Goal: Transaction & Acquisition: Purchase product/service

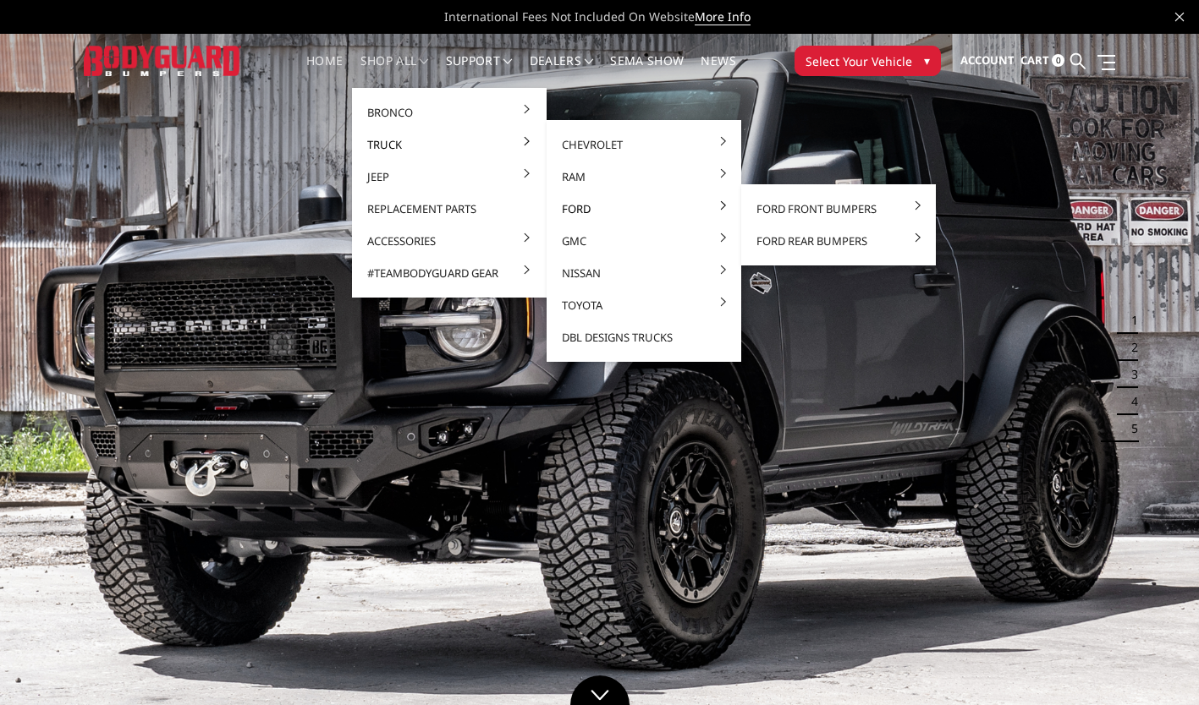
click at [579, 212] on link "Ford" at bounding box center [643, 209] width 181 height 32
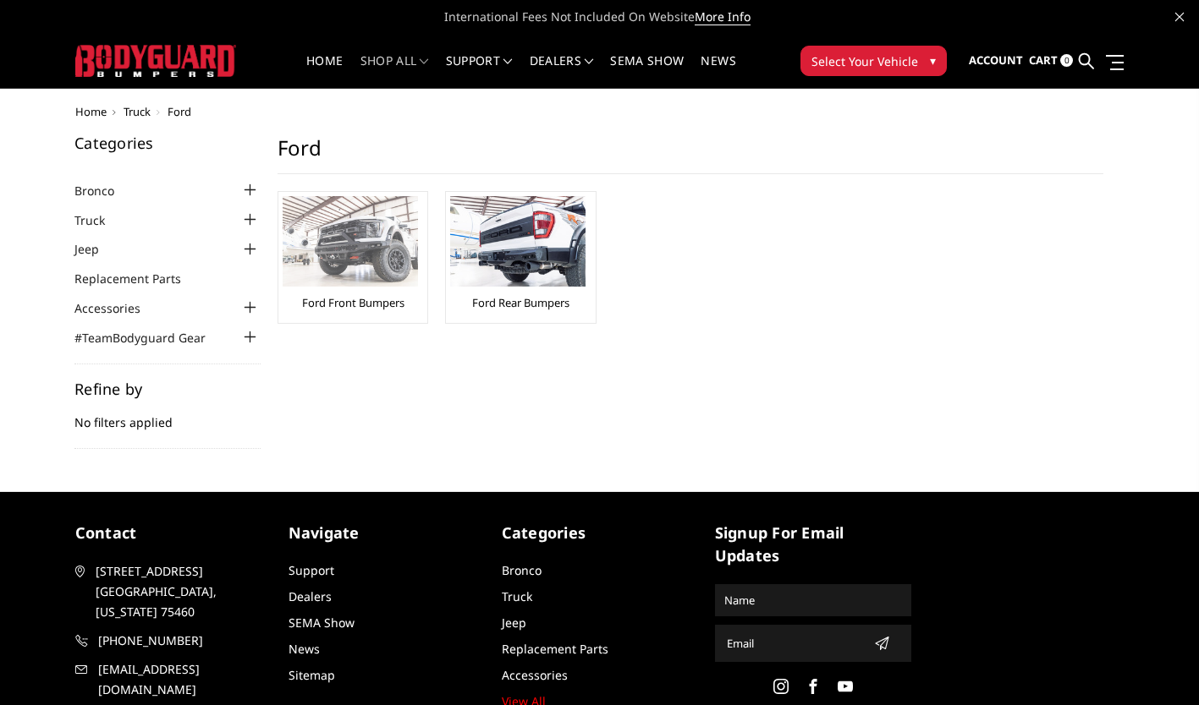
click at [352, 270] on img at bounding box center [350, 241] width 135 height 91
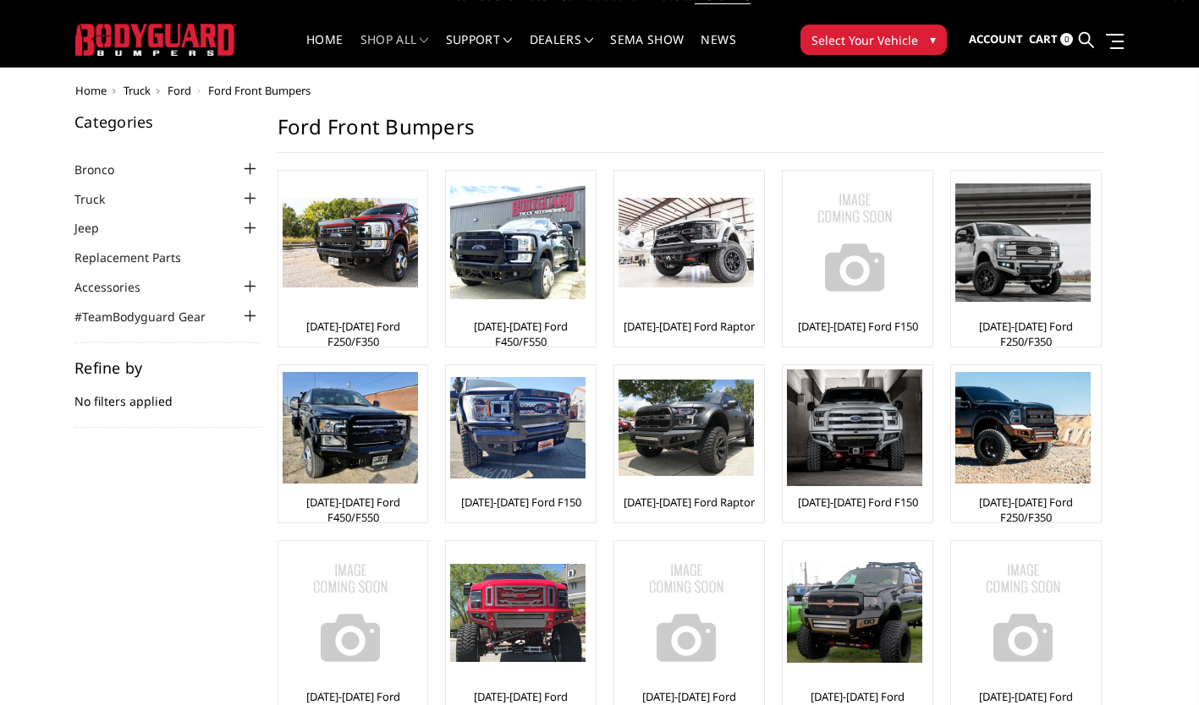
scroll to position [19, 0]
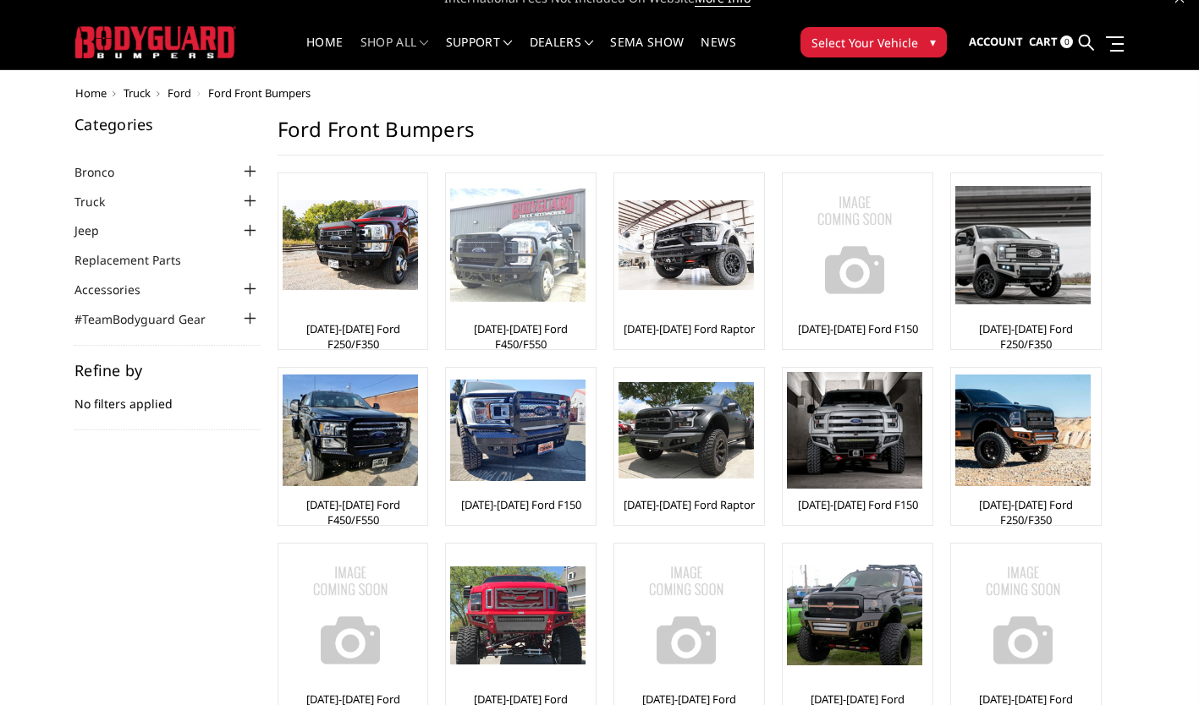
click at [527, 270] on img at bounding box center [517, 246] width 135 height 114
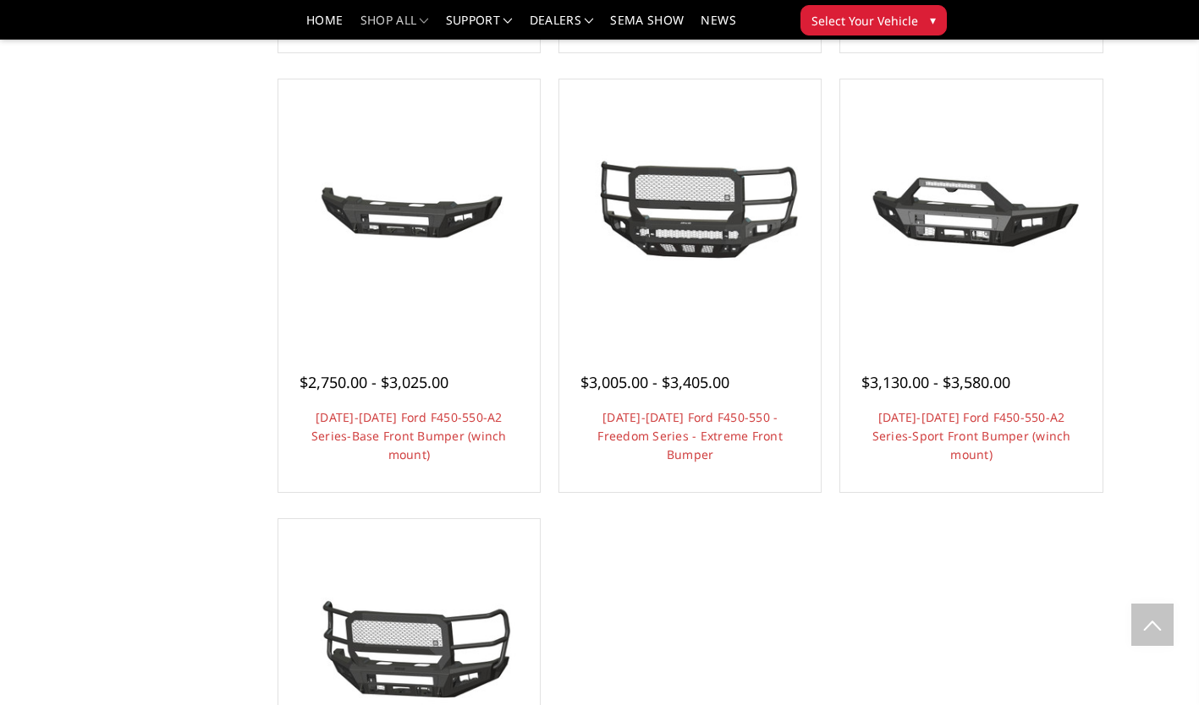
scroll to position [1135, 0]
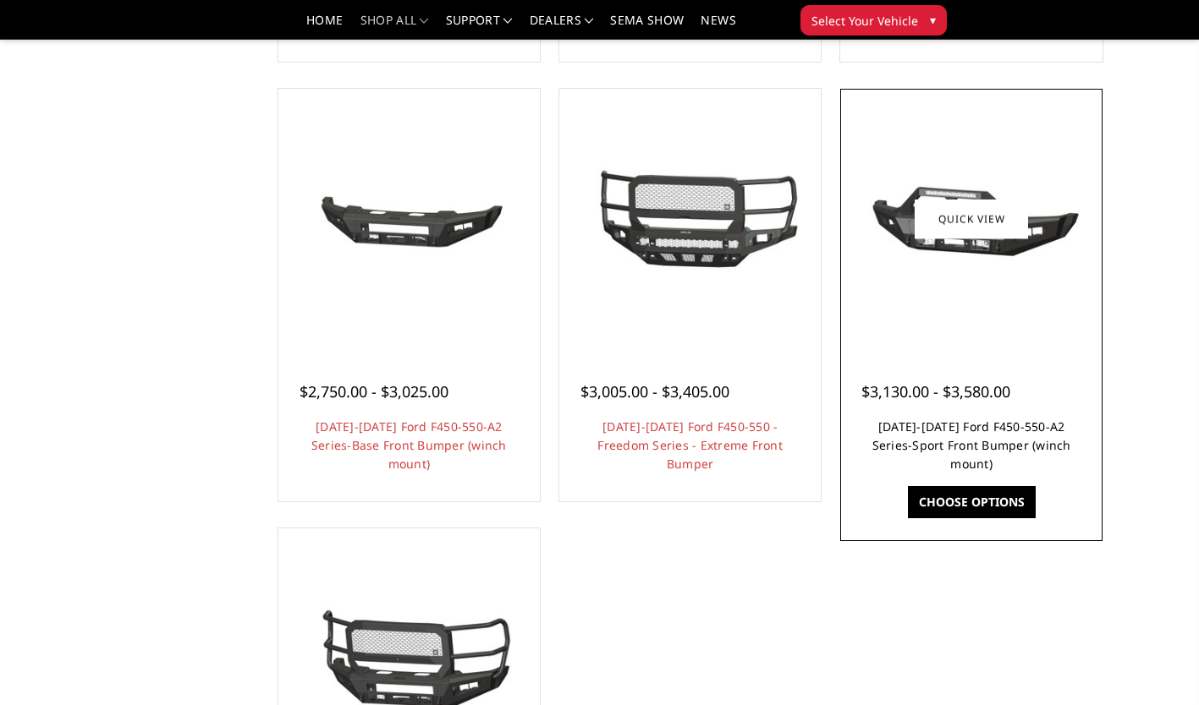
click at [1013, 453] on link "[DATE]-[DATE] Ford F450-550-A2 Series-Sport Front Bumper (winch mount)" at bounding box center [971, 445] width 199 height 53
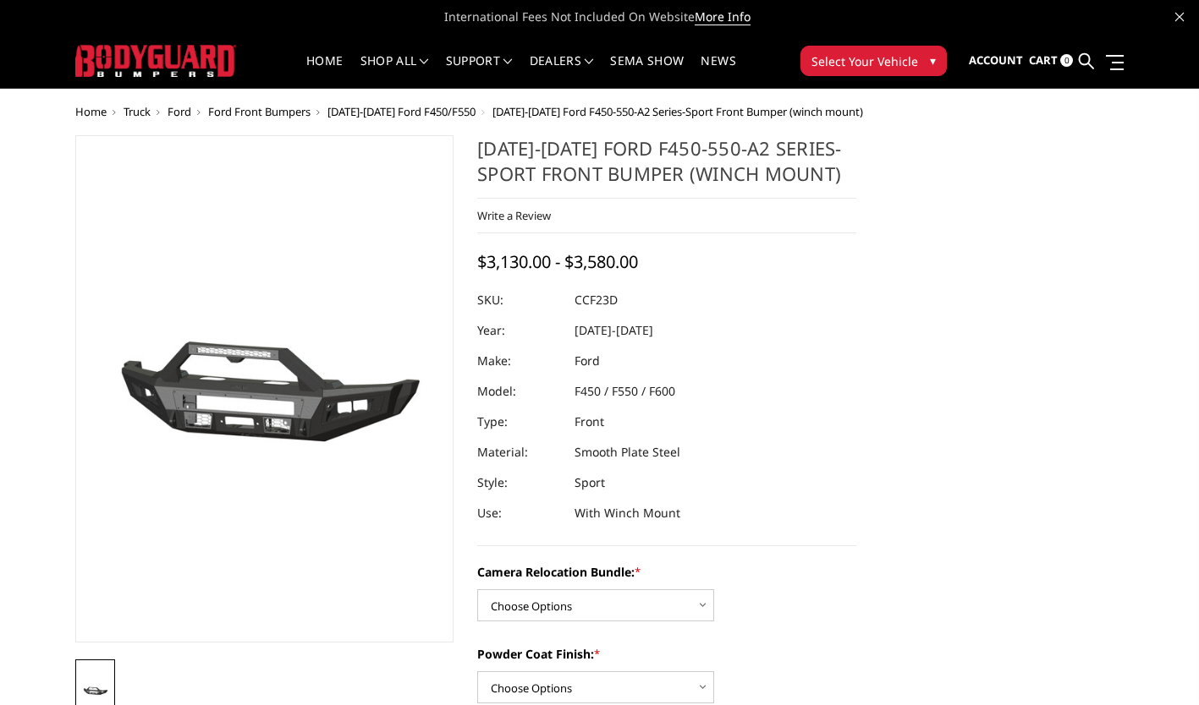
click at [315, 415] on img at bounding box center [617, 389] width 1083 height 507
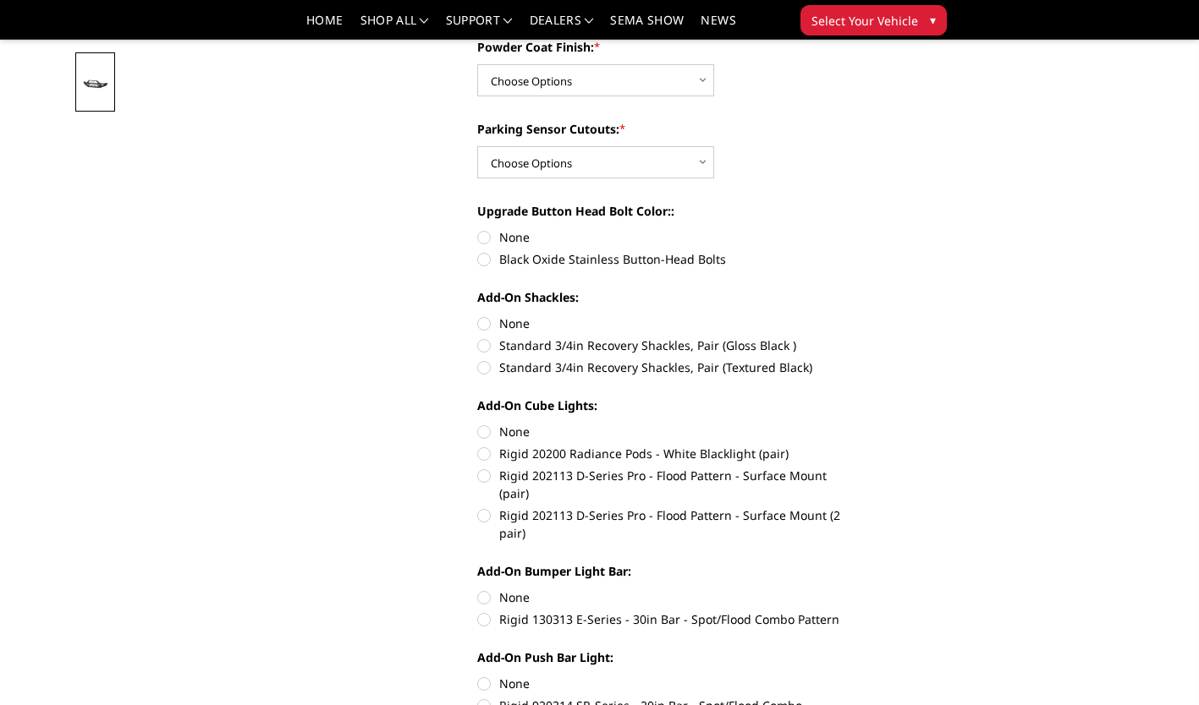
scroll to position [553, 0]
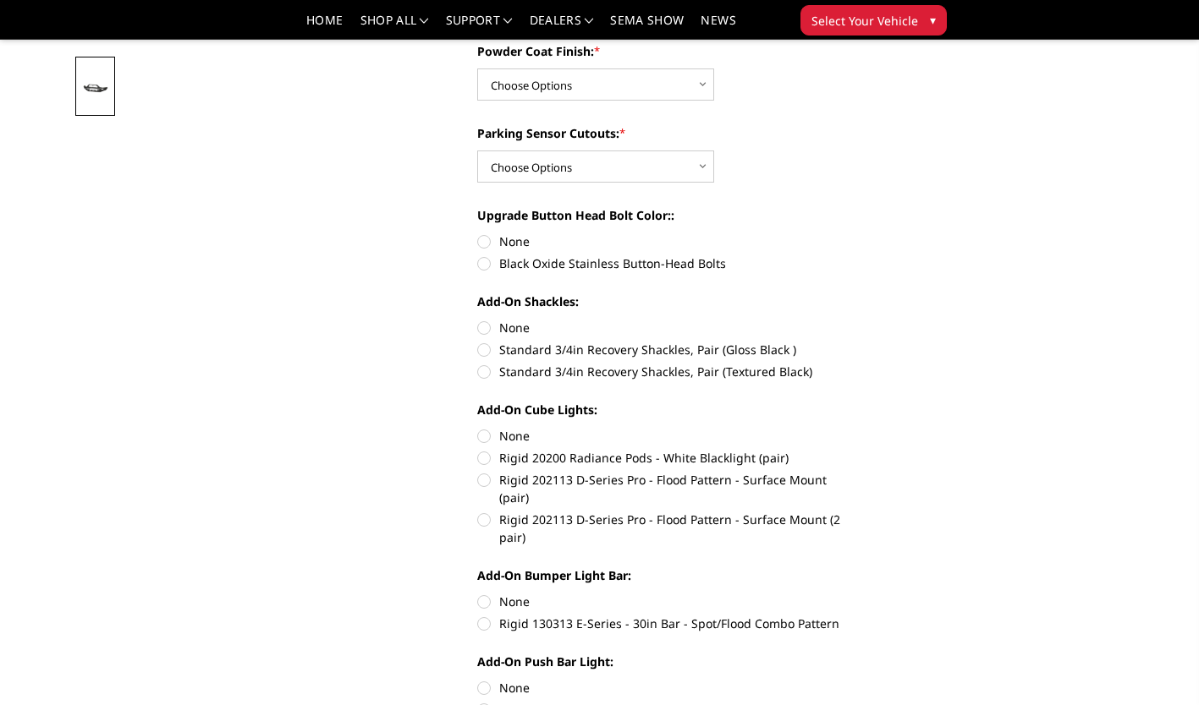
click at [740, 511] on label "Rigid 202113 D-Series Pro - Flood Pattern - Surface Mount (2 pair)" at bounding box center [666, 529] width 379 height 36
click at [856, 472] on input "Rigid 202113 D-Series Pro - Flood Pattern - Surface Mount (2 pair)" at bounding box center [856, 471] width 1 height 1
radio input "true"
click at [491, 511] on label "Rigid 202113 D-Series Pro - Flood Pattern - Surface Mount (2 pair)" at bounding box center [666, 529] width 379 height 36
click at [856, 472] on input "Rigid 202113 D-Series Pro - Flood Pattern - Surface Mount (2 pair)" at bounding box center [856, 471] width 1 height 1
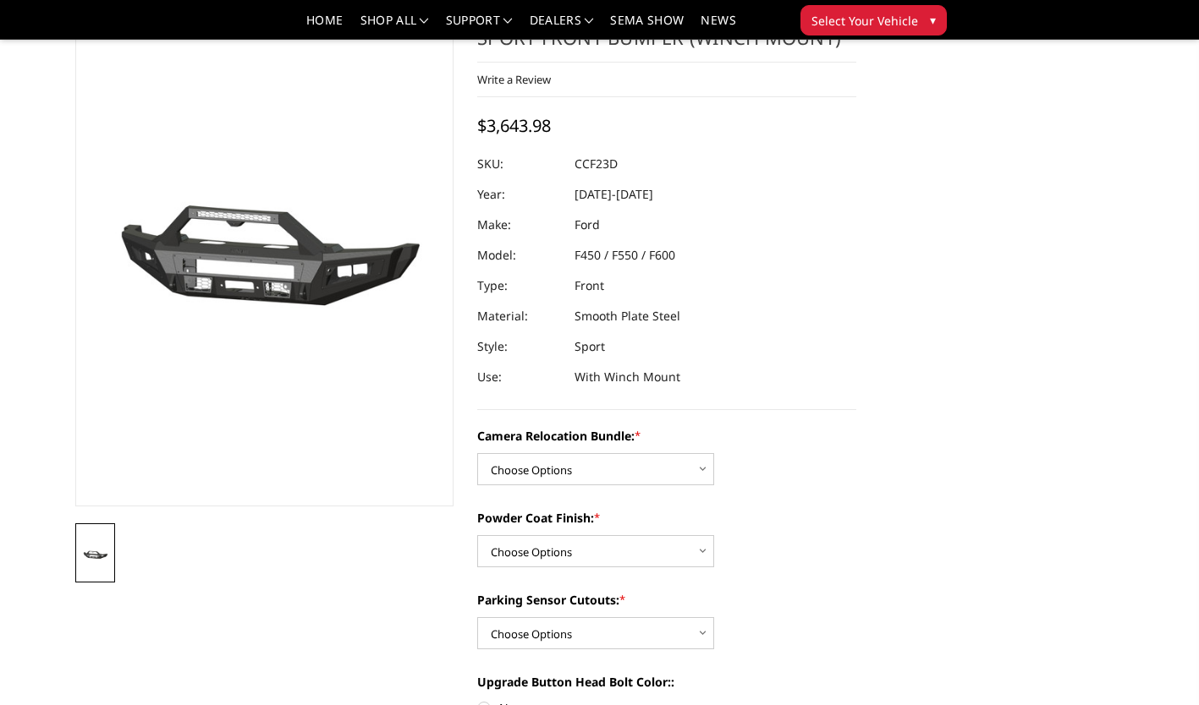
scroll to position [0, 0]
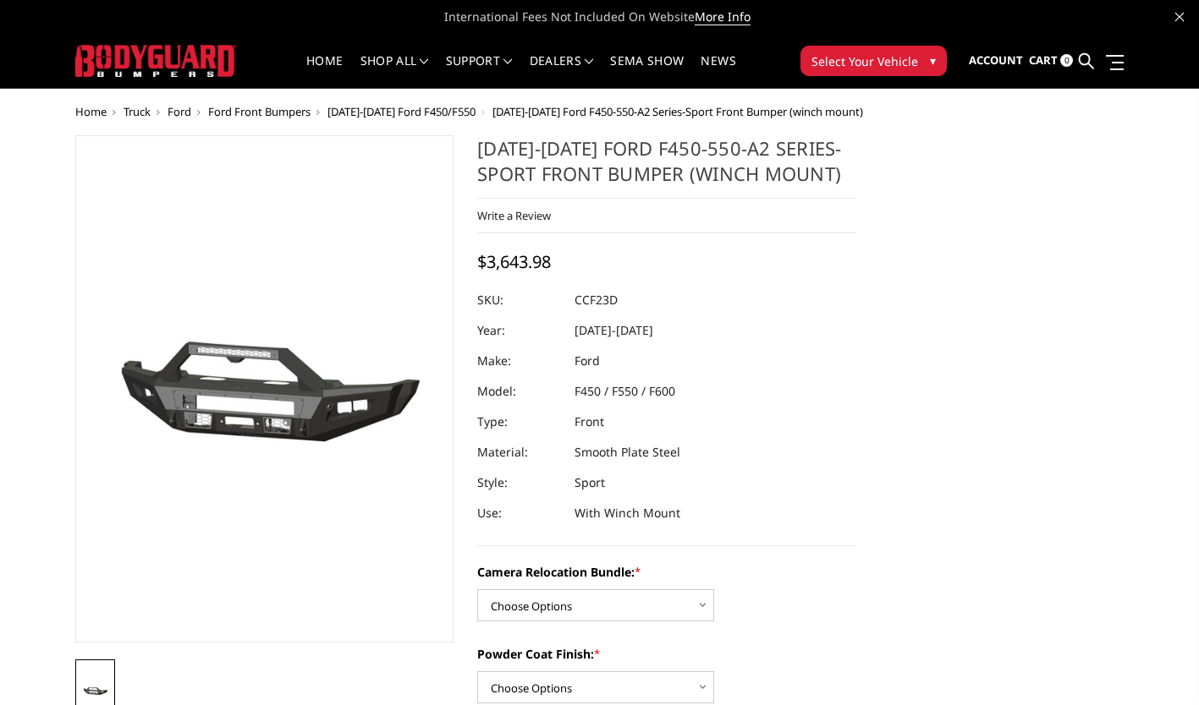
click at [930, 58] on span "▾" at bounding box center [933, 61] width 6 height 18
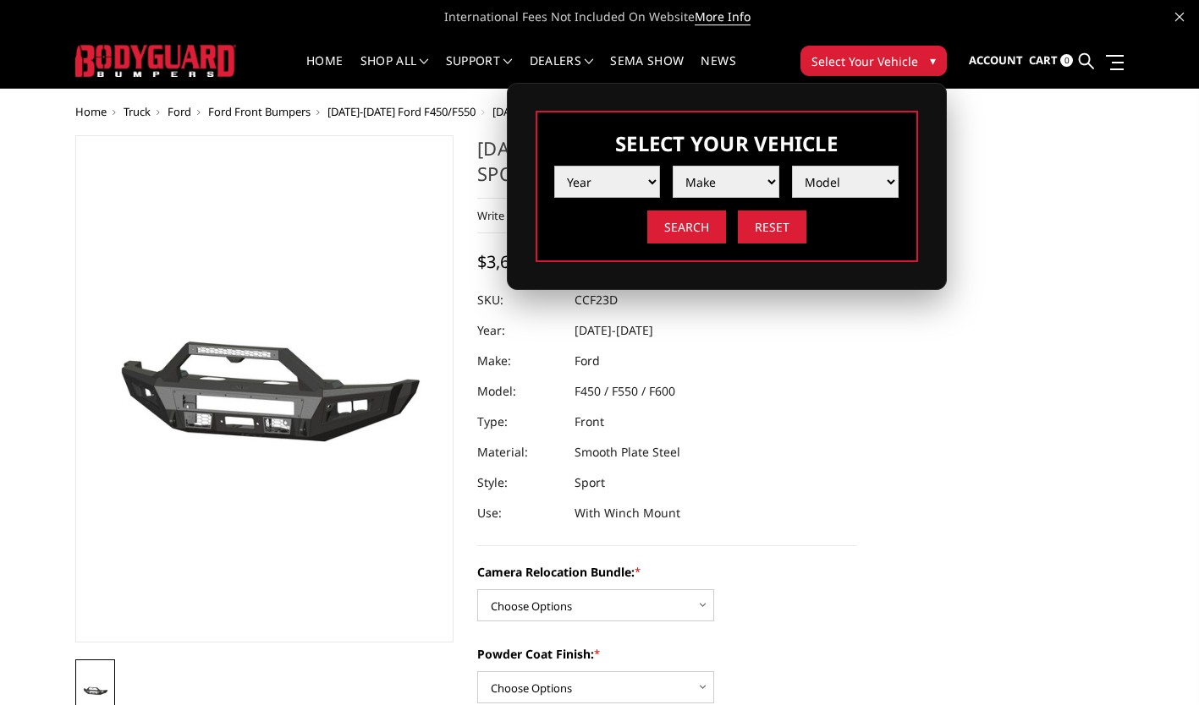
click at [659, 174] on select "Year 2025 2024 2023 2022 2021 2020 2019 2018 2017 2016 2015 2014 2013 2012 2011…" at bounding box center [607, 182] width 107 height 32
select select "yr_2025"
click at [554, 166] on select "Year 2025 2024 2023 2022 2021 2020 2019 2018 2017 2016 2015 2014 2013 2012 2011…" at bounding box center [607, 182] width 107 height 32
click at [775, 172] on select "Make Chevrolet Ford GMC Ram Toyota" at bounding box center [725, 182] width 107 height 32
select select "mk_ford"
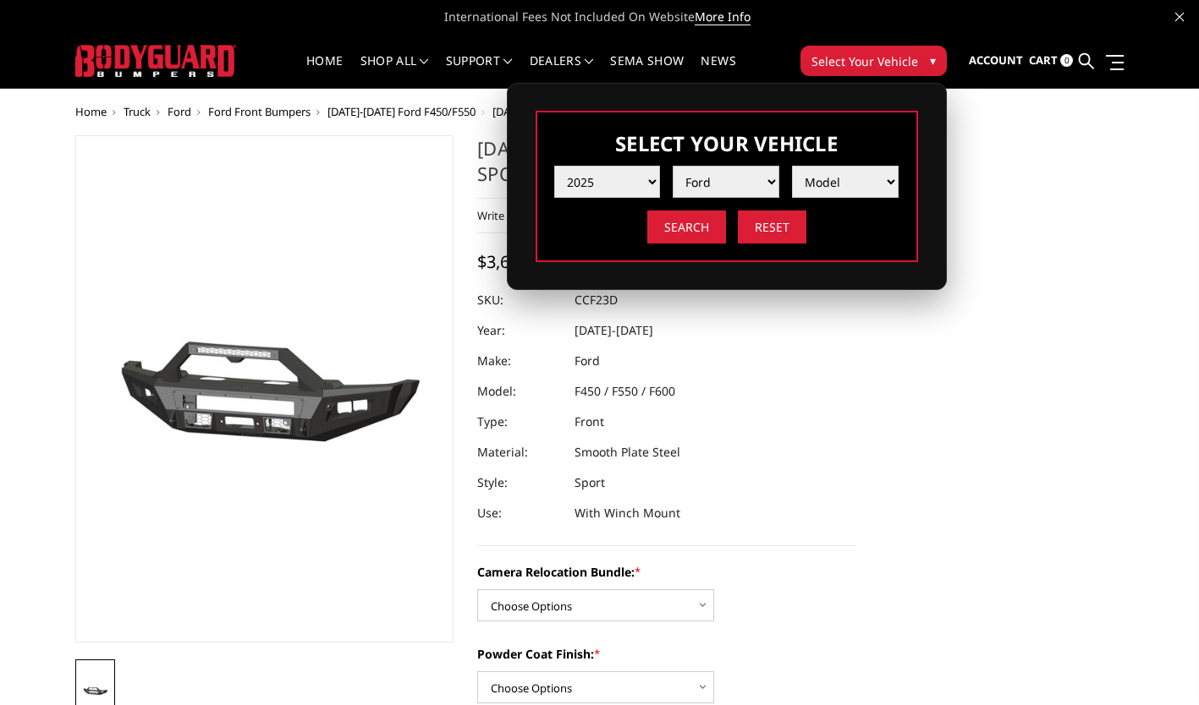
click at [672, 166] on select "Make Chevrolet Ford GMC Ram Toyota" at bounding box center [725, 182] width 107 height 32
click at [854, 177] on select "Model F150 F150 Raptor F250 / F350 F450 F550" at bounding box center [845, 182] width 107 height 32
select select "md_f450"
click at [792, 166] on select "Model F150 F150 Raptor F250 / F350 F450 F550" at bounding box center [845, 182] width 107 height 32
click at [690, 228] on input "Search" at bounding box center [686, 227] width 79 height 33
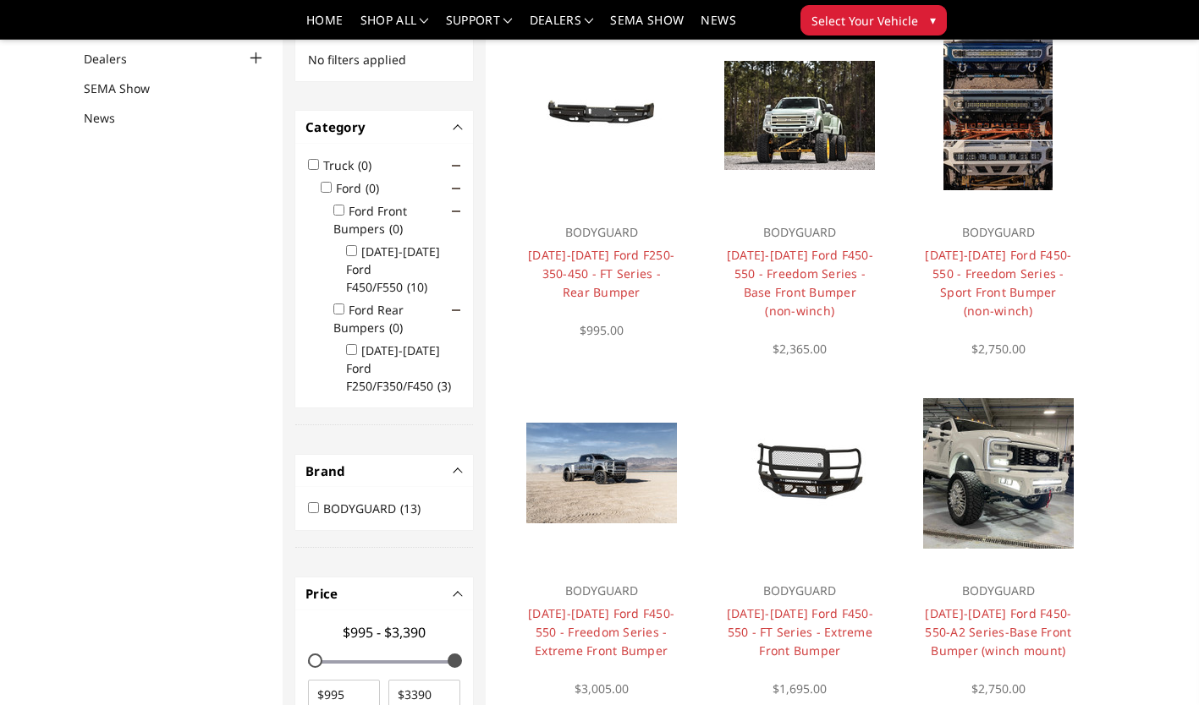
scroll to position [180, 0]
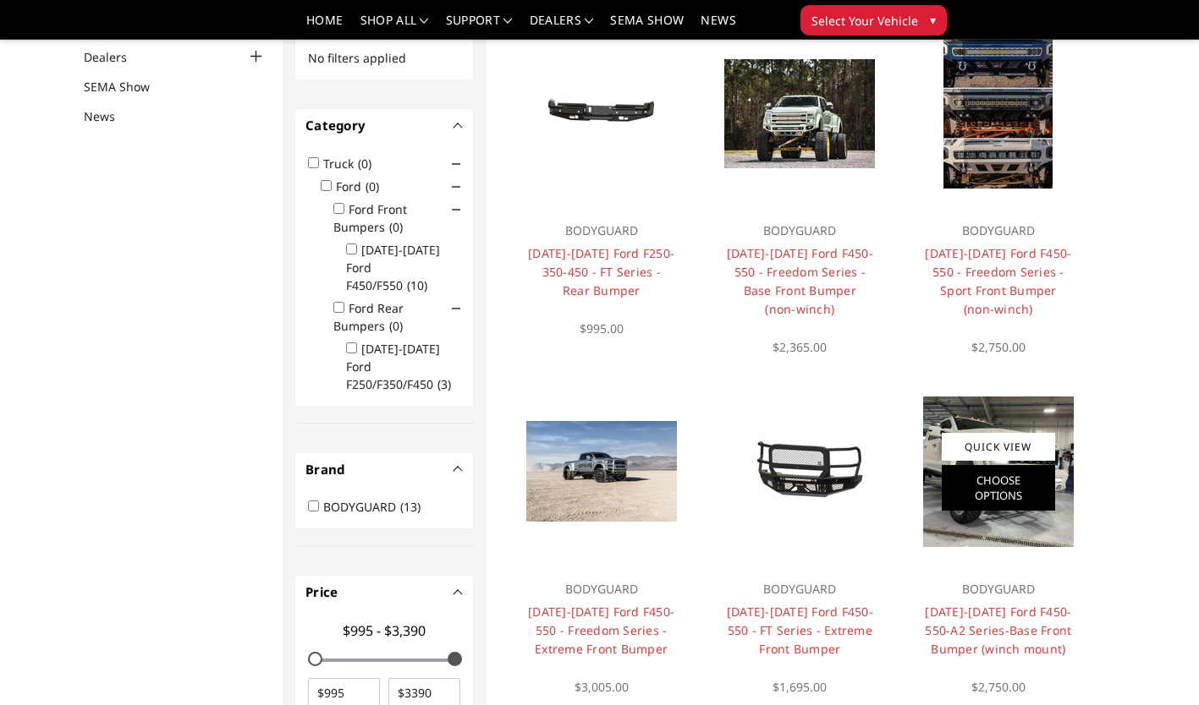
click at [1017, 488] on link "Choose Options" at bounding box center [997, 488] width 113 height 46
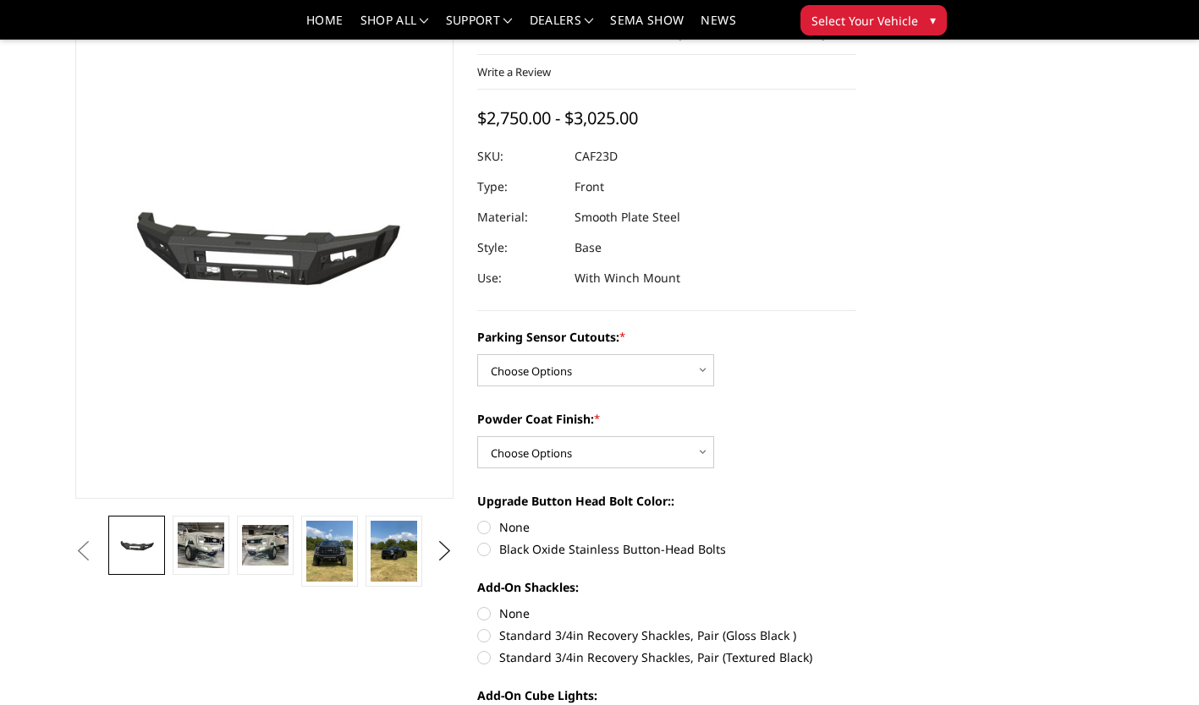
scroll to position [90, 0]
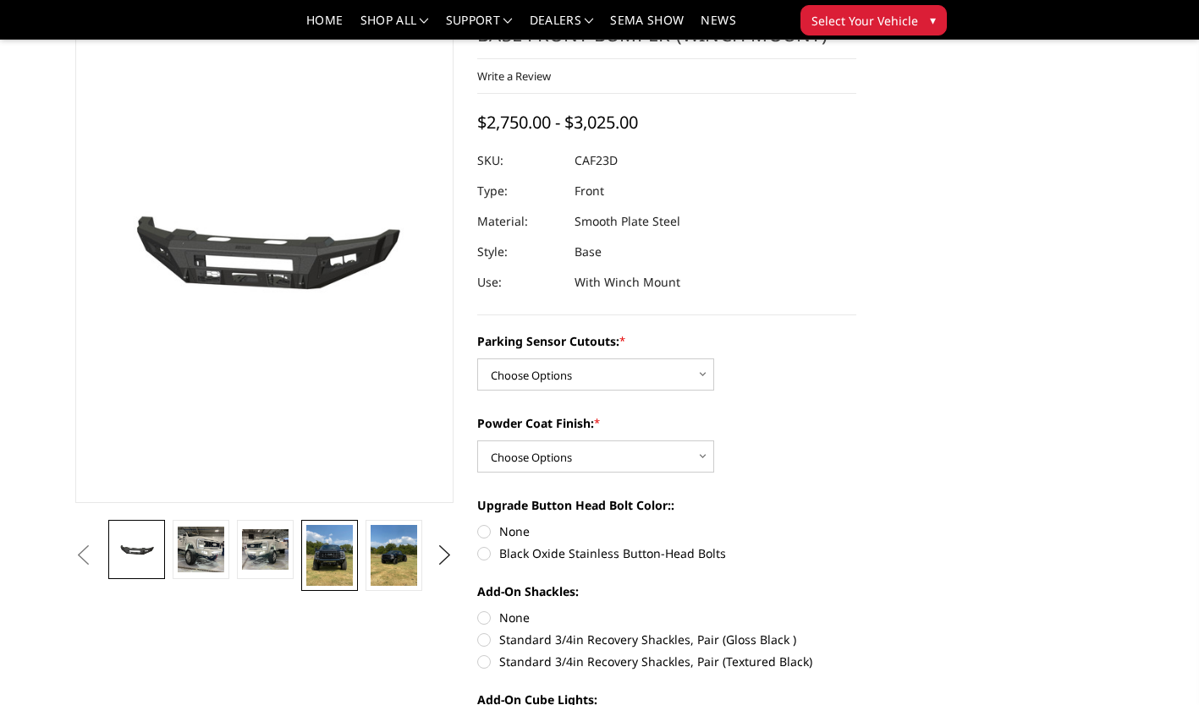
click at [335, 563] on img at bounding box center [329, 555] width 46 height 61
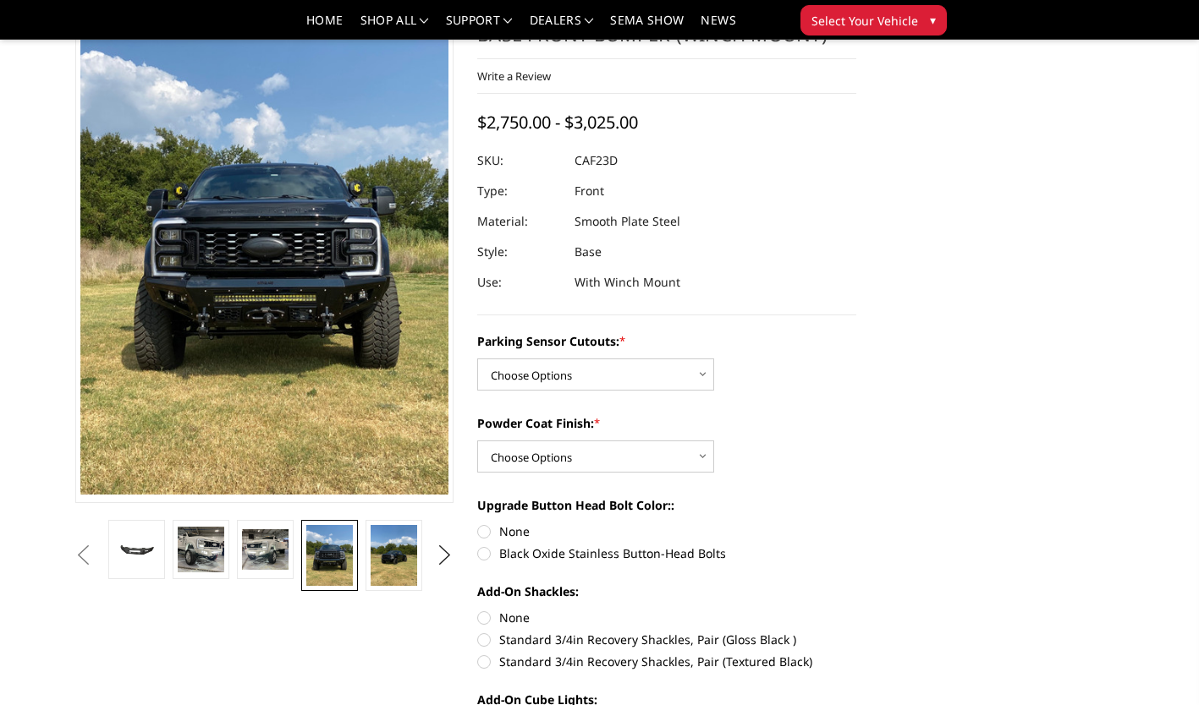
scroll to position [0, 0]
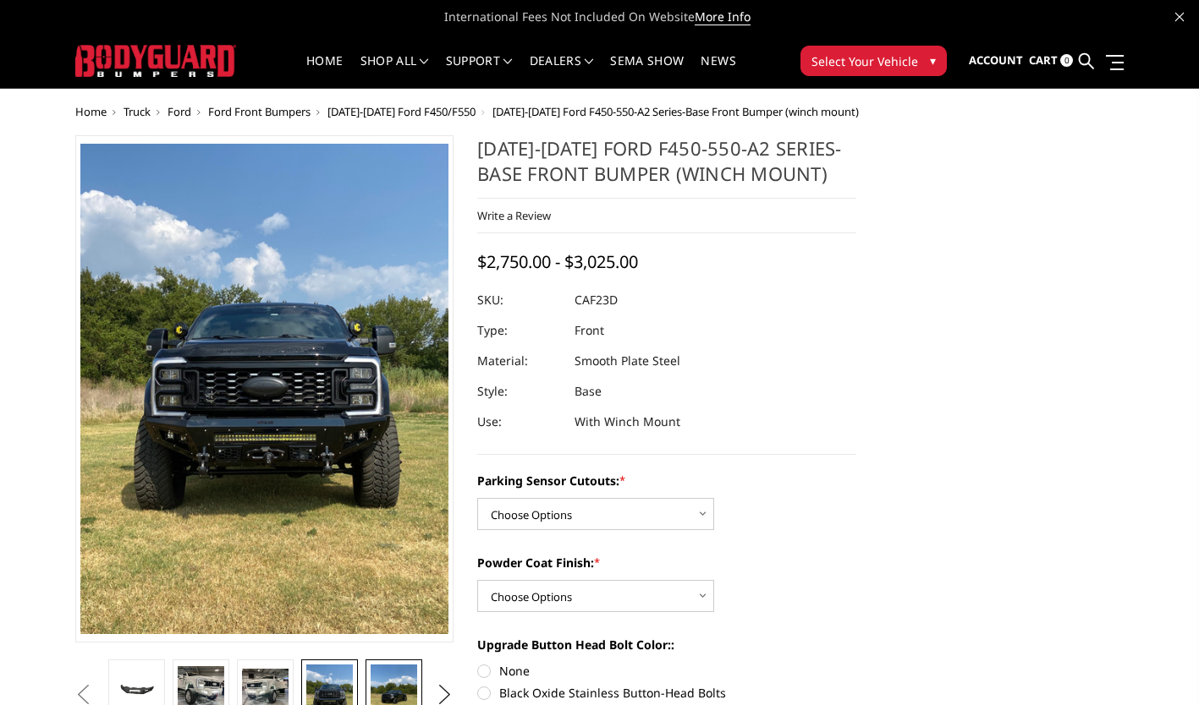
click at [400, 683] on img at bounding box center [394, 695] width 46 height 61
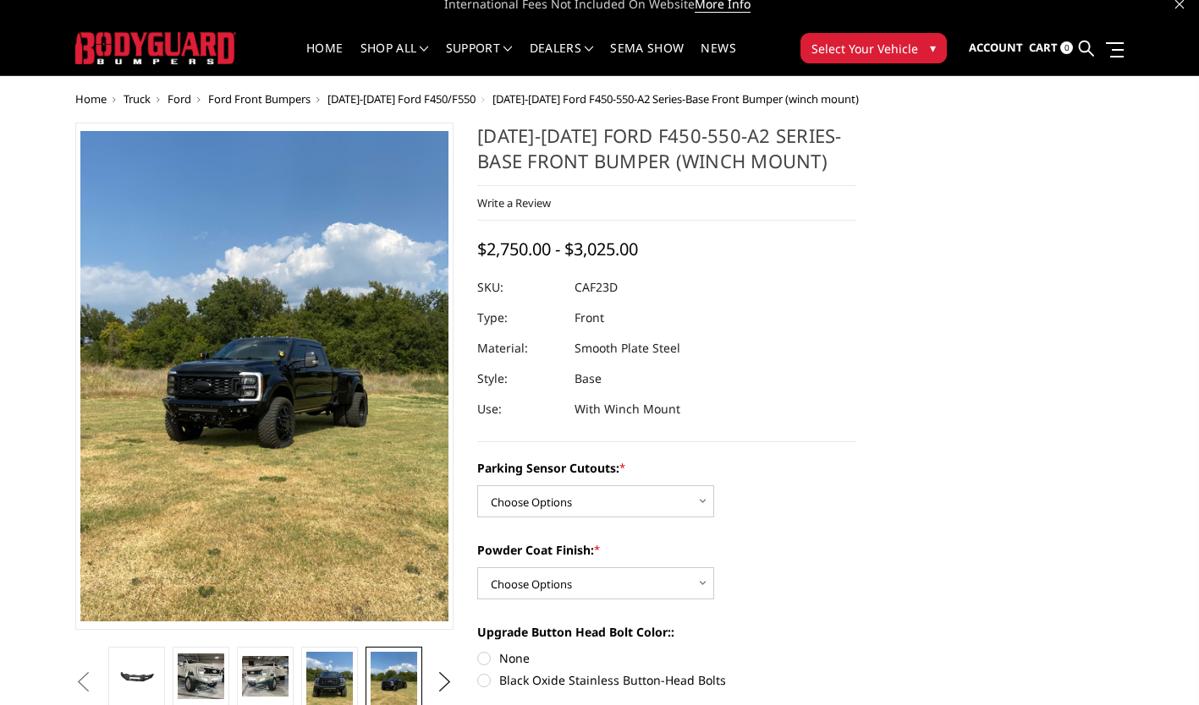
scroll to position [14, 0]
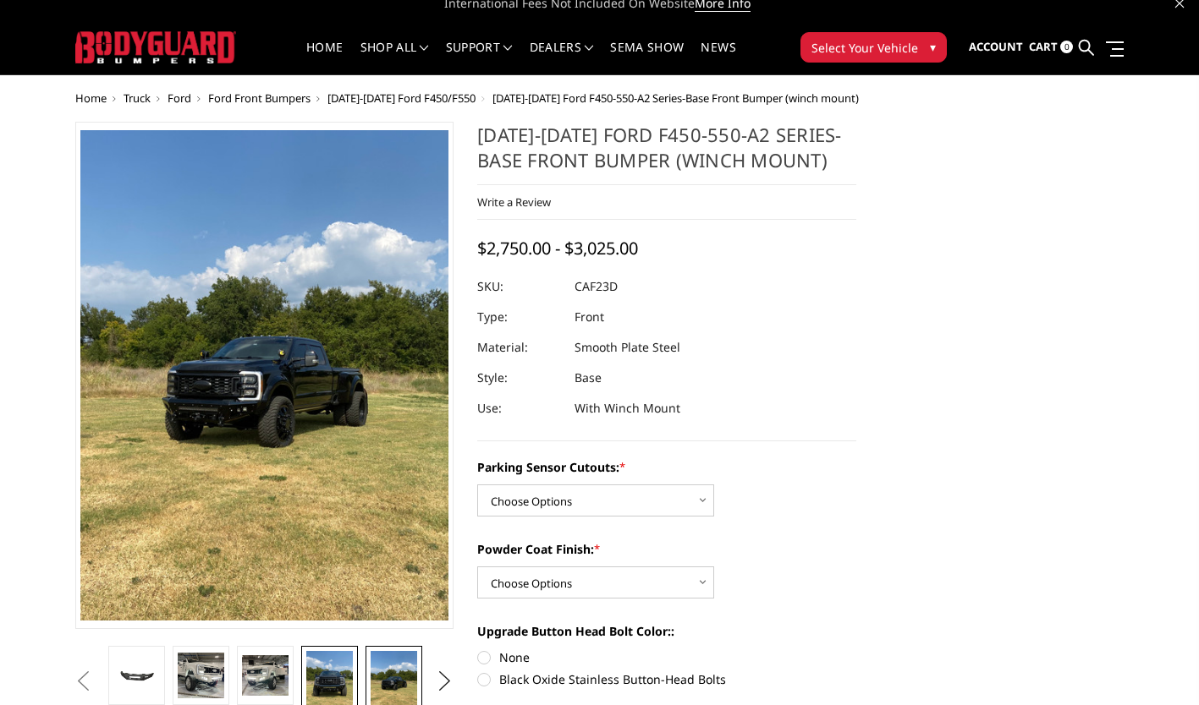
click at [327, 687] on img at bounding box center [329, 681] width 46 height 61
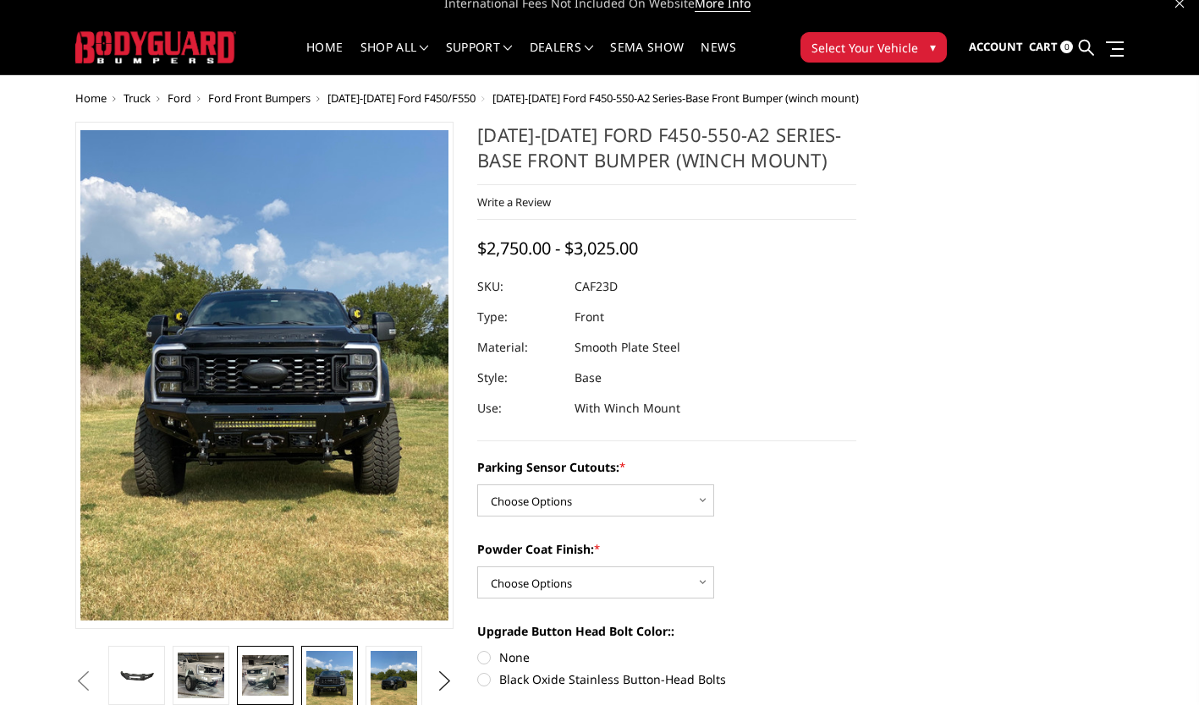
click at [280, 697] on link at bounding box center [265, 675] width 56 height 59
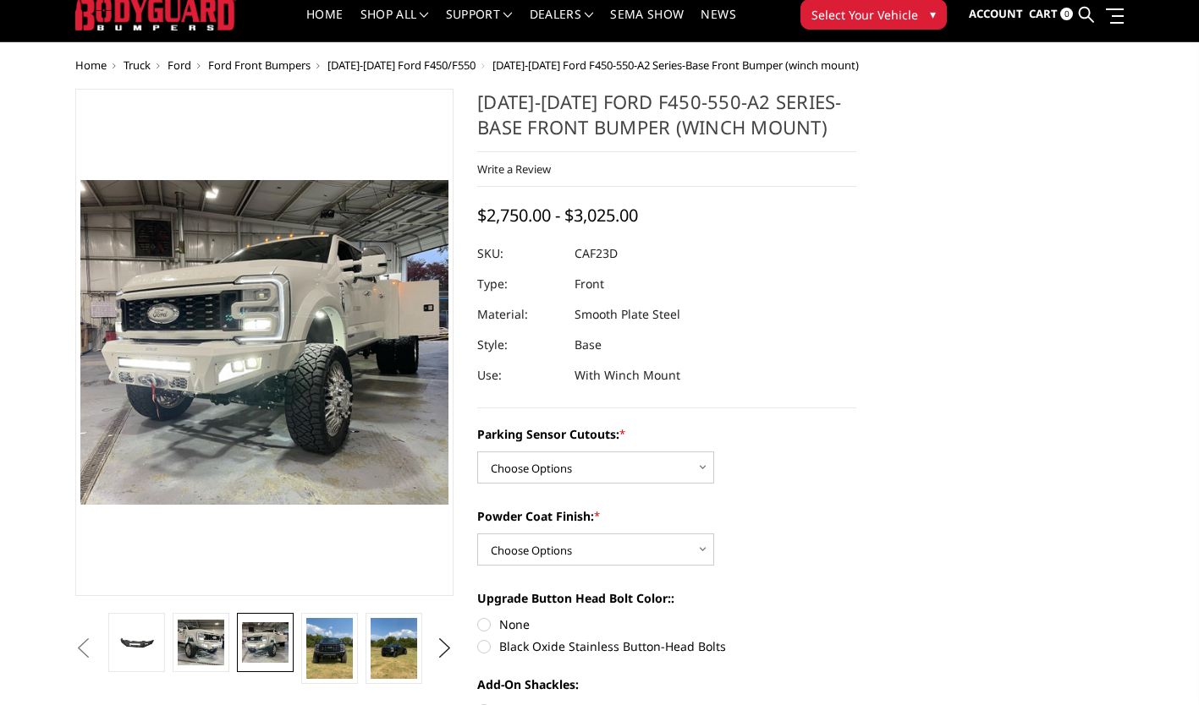
scroll to position [0, 0]
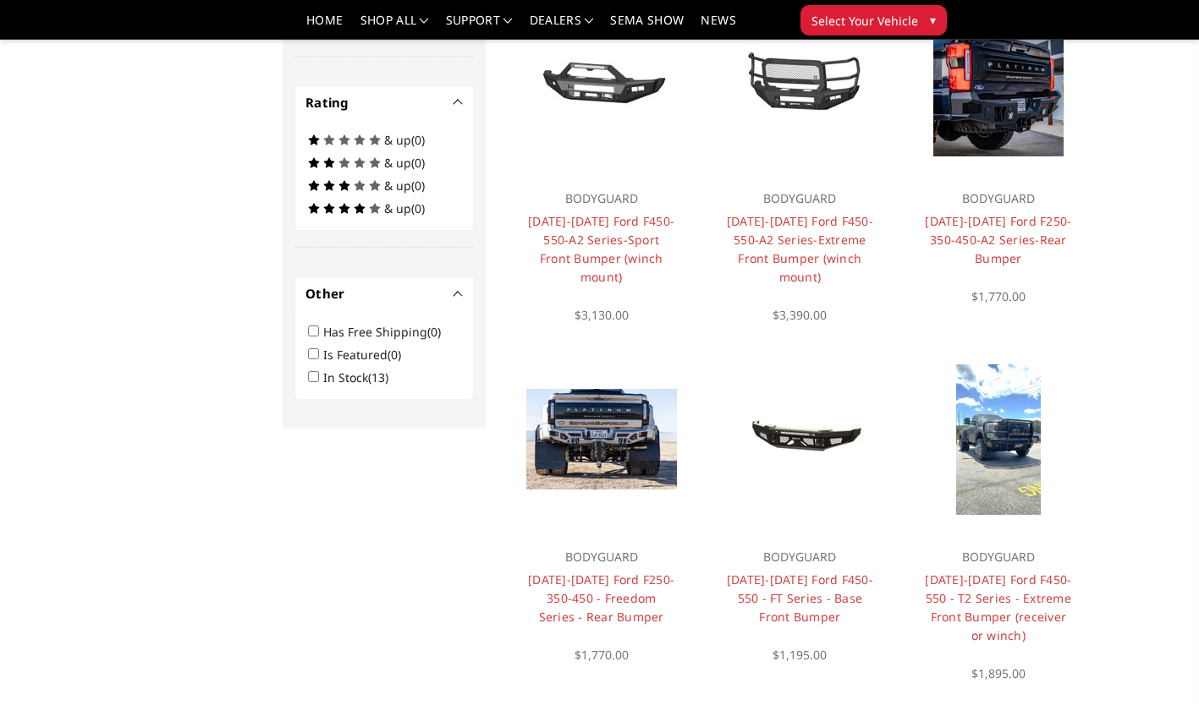
scroll to position [912, 0]
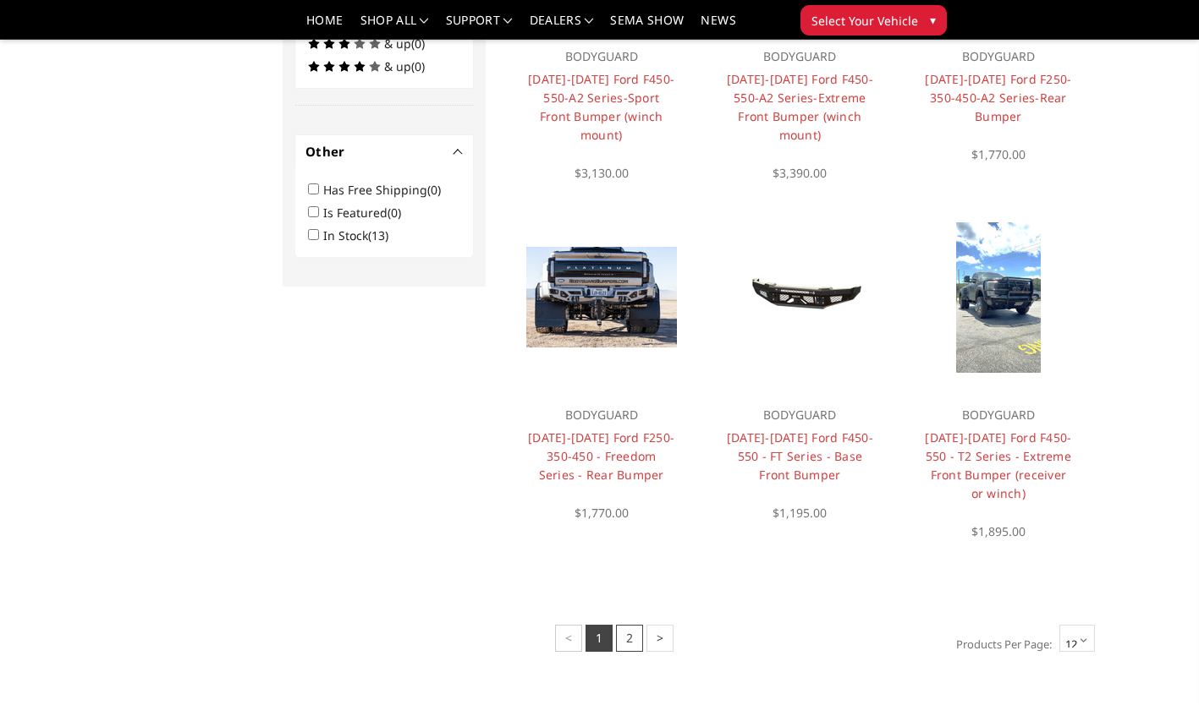
click at [628, 639] on link "2" at bounding box center [629, 638] width 27 height 27
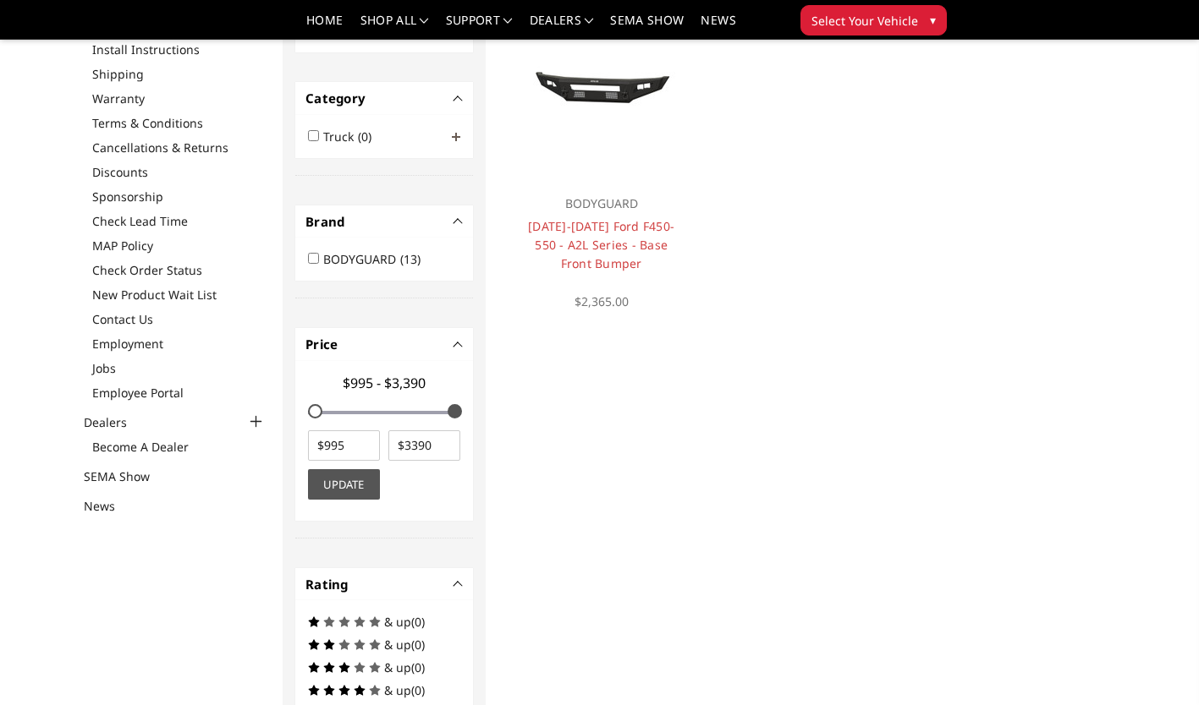
scroll to position [169, 0]
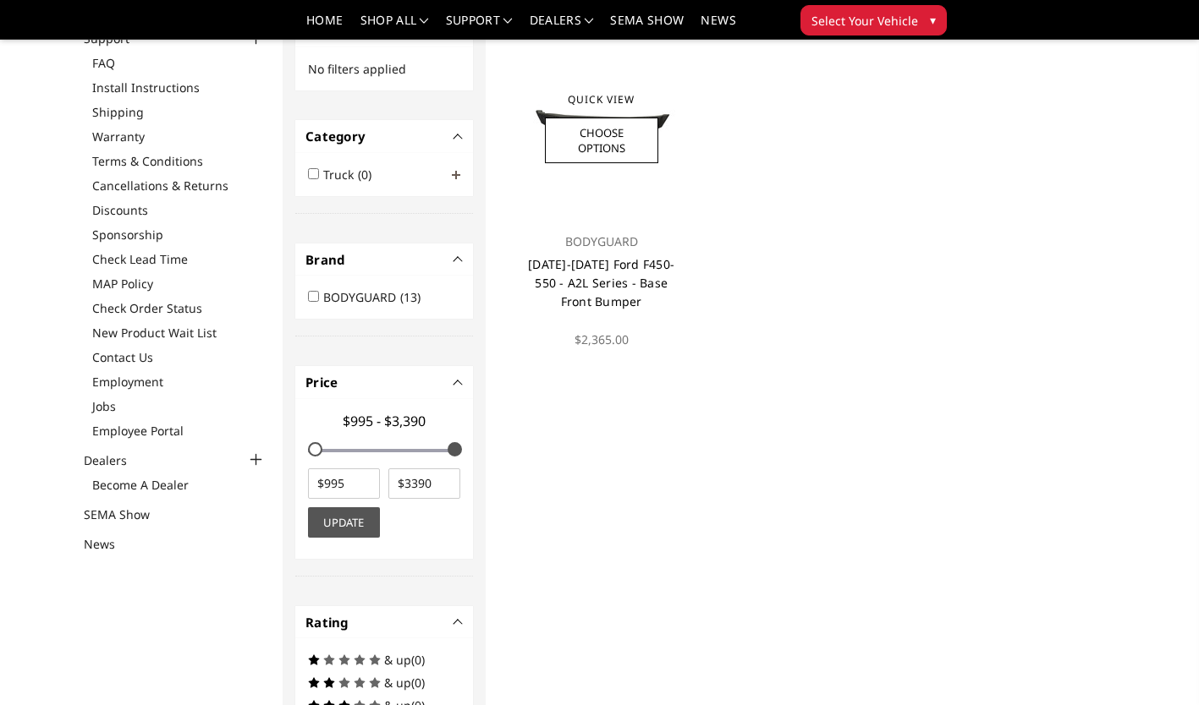
click at [601, 284] on link "2023-2025 Ford F450-550 - A2L Series - Base Front Bumper" at bounding box center [601, 282] width 146 height 53
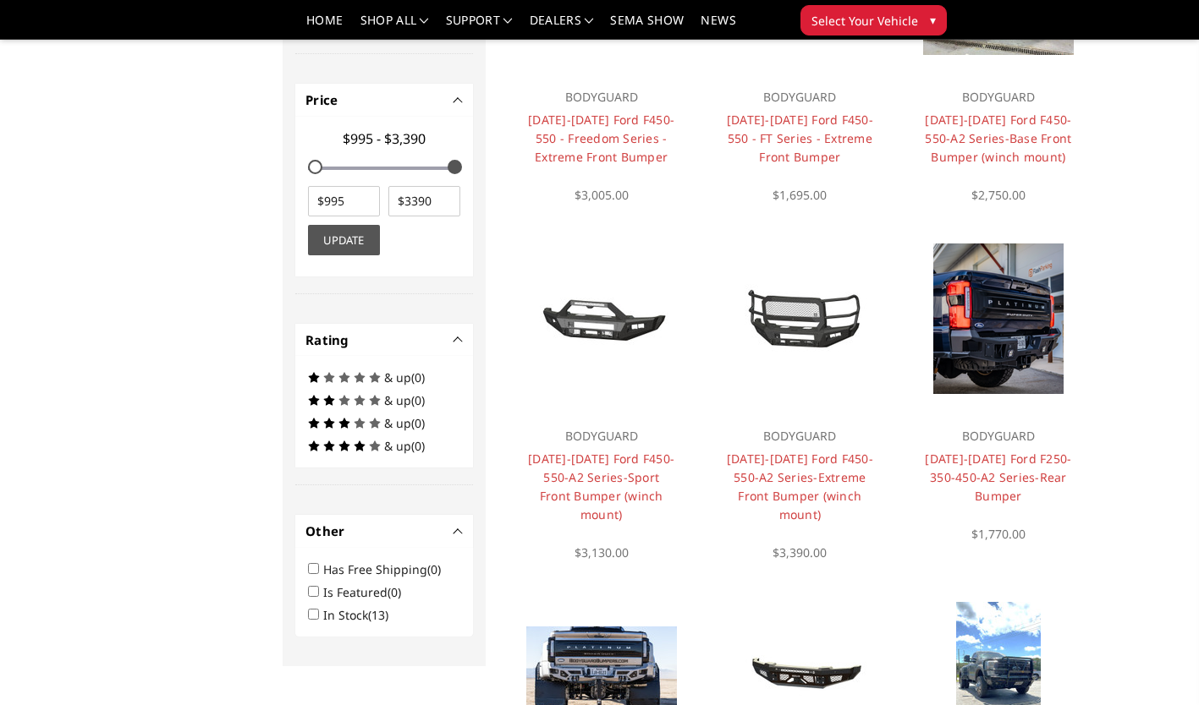
scroll to position [671, 0]
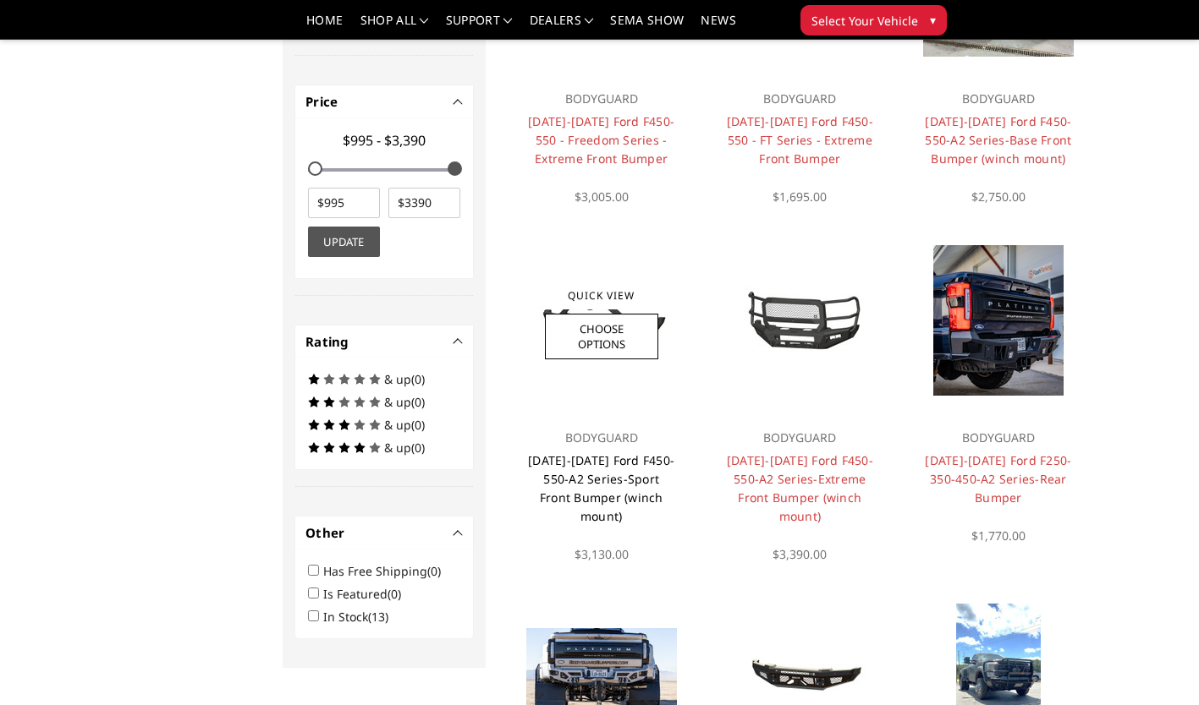
click at [607, 482] on link "[DATE]-[DATE] Ford F450-550-A2 Series-Sport Front Bumper (winch mount)" at bounding box center [601, 489] width 146 height 72
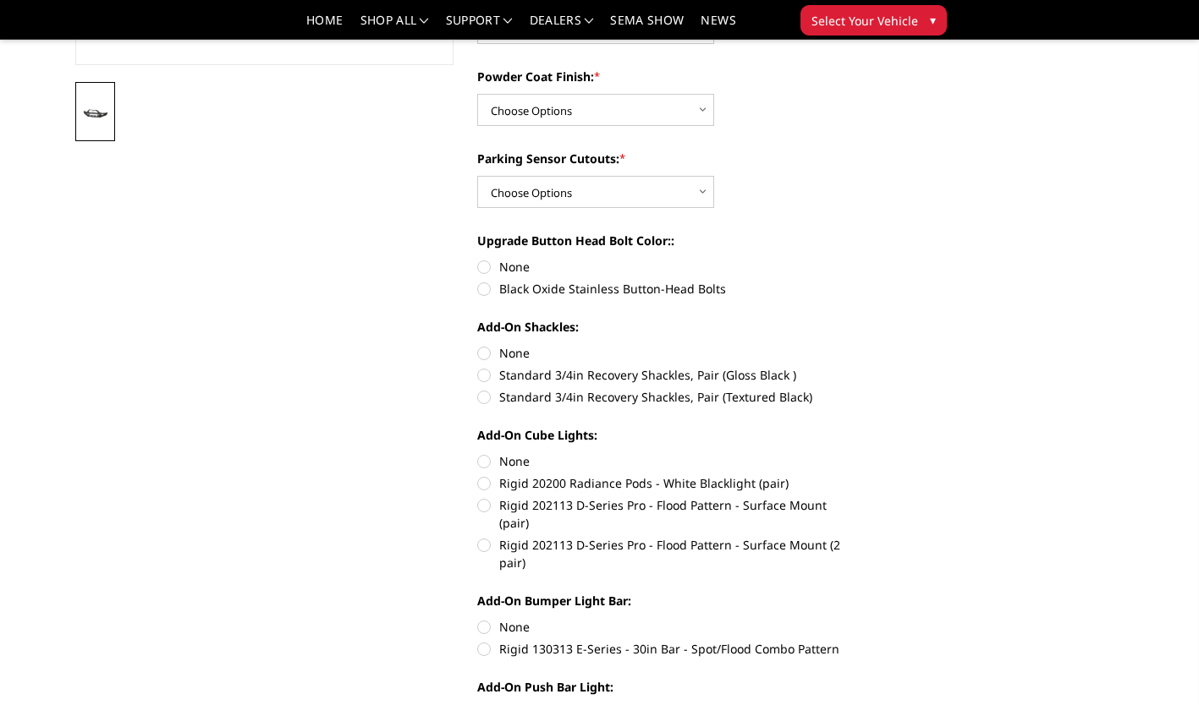
scroll to position [529, 0]
click at [725, 535] on label "Rigid 202113 D-Series Pro - Flood Pattern - Surface Mount (2 pair)" at bounding box center [666, 553] width 379 height 36
click at [856, 497] on input "Rigid 202113 D-Series Pro - Flood Pattern - Surface Mount (2 pair)" at bounding box center [856, 496] width 1 height 1
radio input "true"
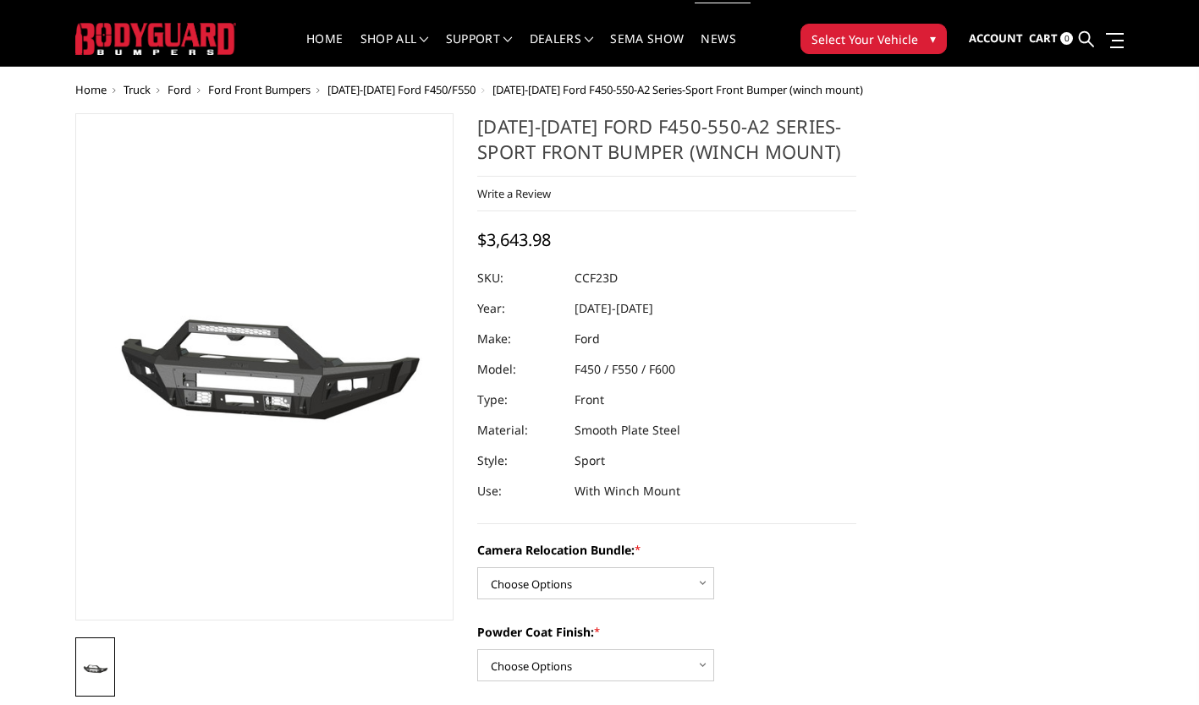
scroll to position [0, 0]
